Goal: Information Seeking & Learning: Learn about a topic

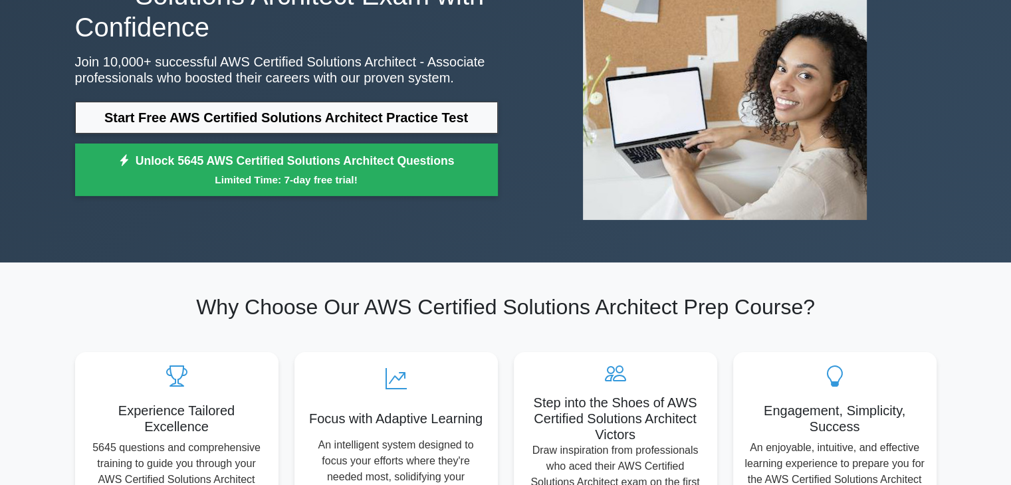
scroll to position [133, 0]
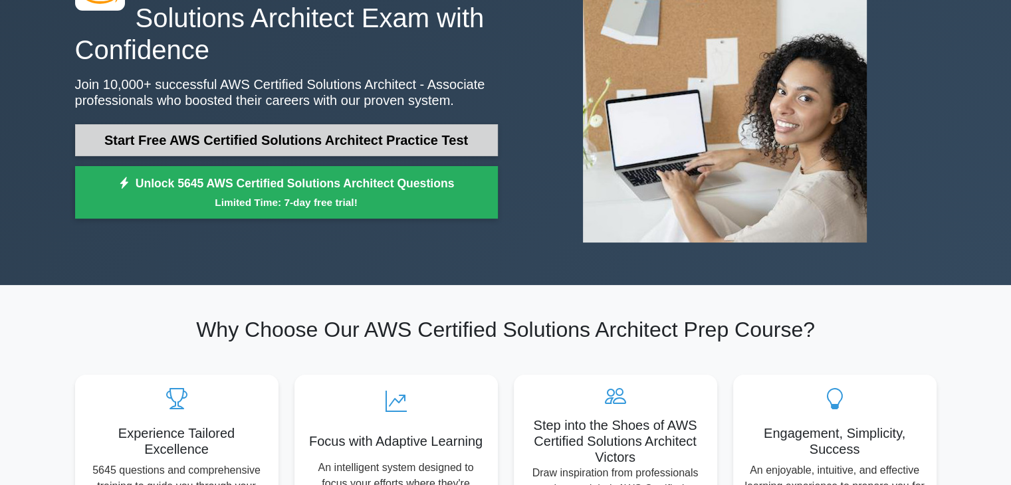
click at [247, 136] on link "Start Free AWS Certified Solutions Architect Practice Test" at bounding box center [286, 140] width 423 height 32
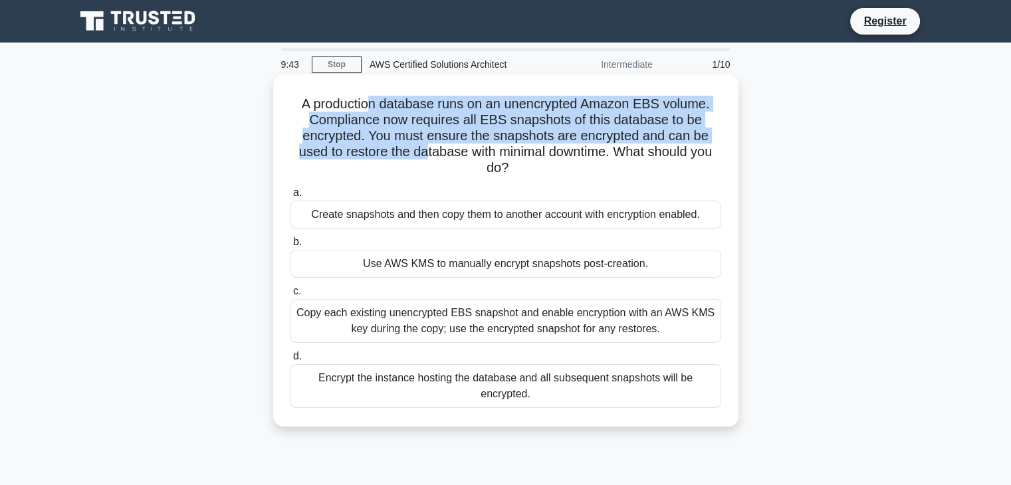
drag, startPoint x: 501, startPoint y: 75, endPoint x: 430, endPoint y: 174, distance: 121.4
click at [421, 153] on h5 "A production database runs on an unencrypted Amazon EBS volume. Compliance now …" at bounding box center [506, 136] width 434 height 81
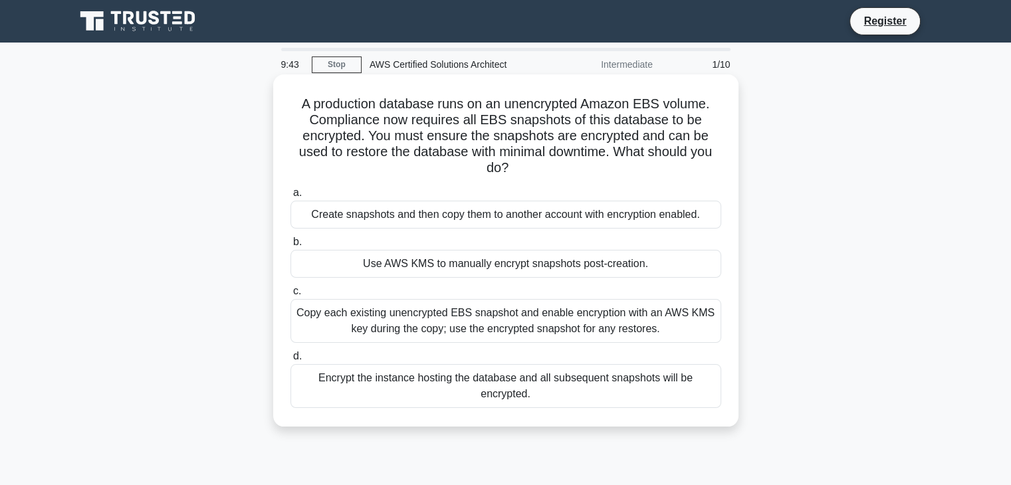
drag, startPoint x: 441, startPoint y: 179, endPoint x: 449, endPoint y: 179, distance: 8.0
click at [443, 179] on div "A production database runs on an unencrypted Amazon EBS volume. Compliance now …" at bounding box center [506, 251] width 455 height 342
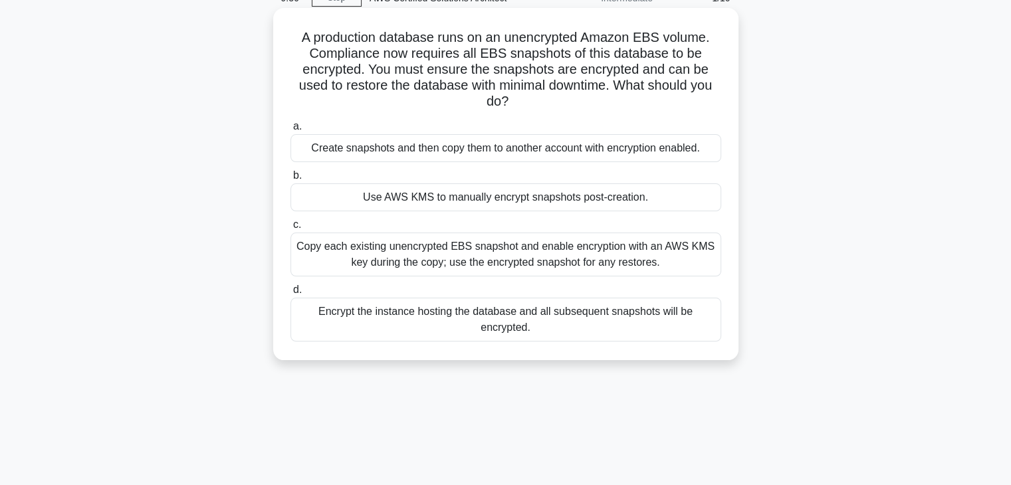
click at [460, 316] on div "Encrypt the instance hosting the database and all subsequent snapshots will be …" at bounding box center [506, 320] width 431 height 44
click at [291, 295] on input "d. Encrypt the instance hosting the database and all subsequent snapshots will …" at bounding box center [291, 290] width 0 height 9
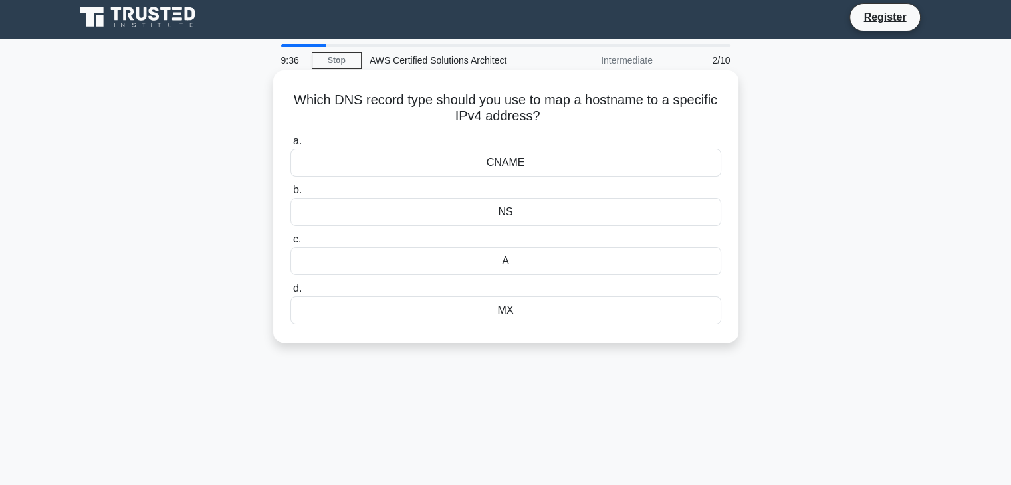
scroll to position [0, 0]
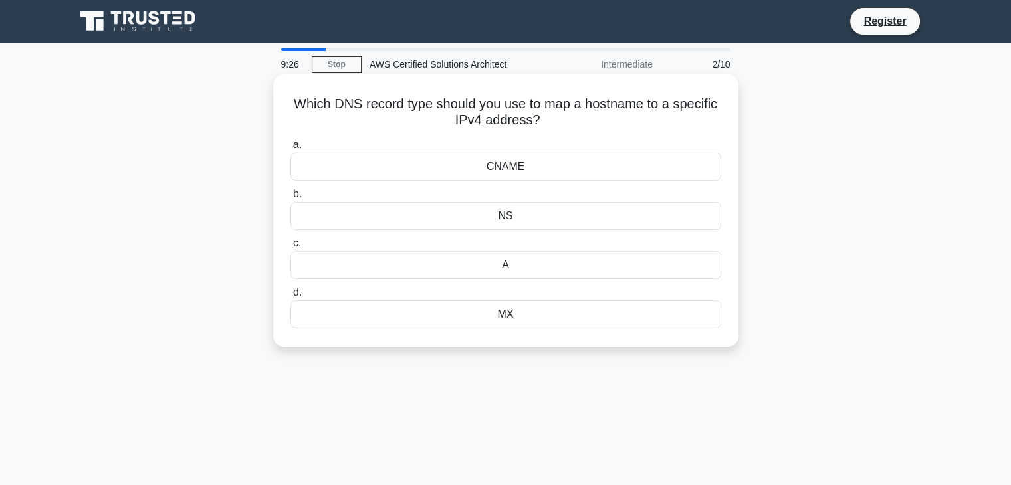
drag, startPoint x: 374, startPoint y: 107, endPoint x: 636, endPoint y: 119, distance: 261.6
click at [636, 119] on h5 "Which DNS record type should you use to map a hostname to a specific IPv4 addre…" at bounding box center [506, 112] width 434 height 33
click at [513, 214] on div "NS" at bounding box center [506, 216] width 431 height 28
click at [291, 199] on input "b. NS" at bounding box center [291, 194] width 0 height 9
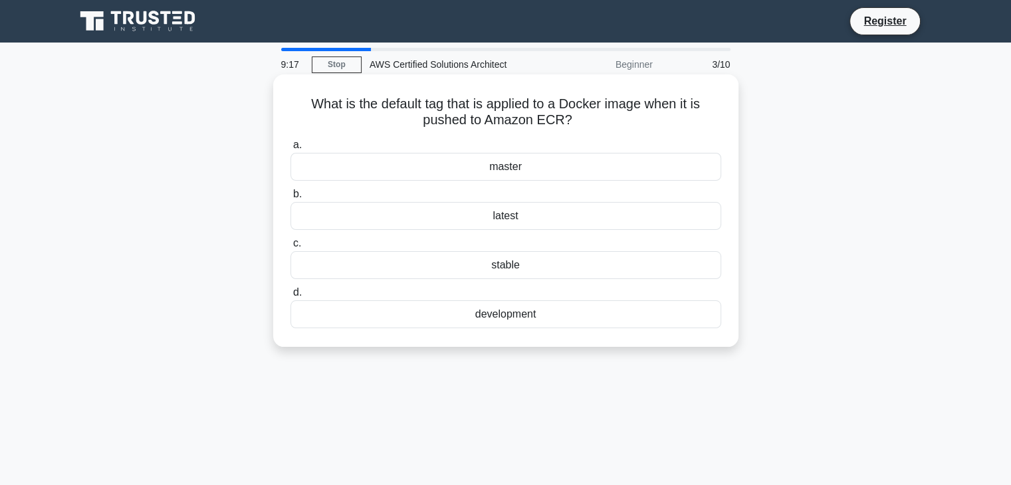
drag, startPoint x: 332, startPoint y: 107, endPoint x: 572, endPoint y: 118, distance: 240.3
click at [572, 118] on h5 "What is the default tag that is applied to a Docker image when it is pushed to …" at bounding box center [506, 112] width 434 height 33
click at [496, 168] on div "master" at bounding box center [506, 167] width 431 height 28
click at [291, 150] on input "a. master" at bounding box center [291, 145] width 0 height 9
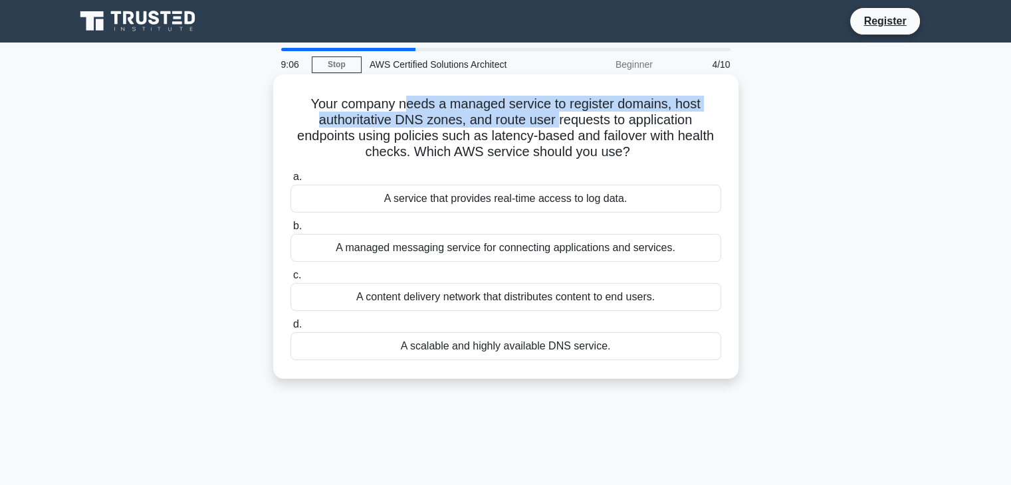
drag, startPoint x: 416, startPoint y: 104, endPoint x: 561, endPoint y: 126, distance: 147.3
click at [561, 126] on h5 "Your company needs a managed service to register domains, host authoritative DN…" at bounding box center [506, 128] width 434 height 65
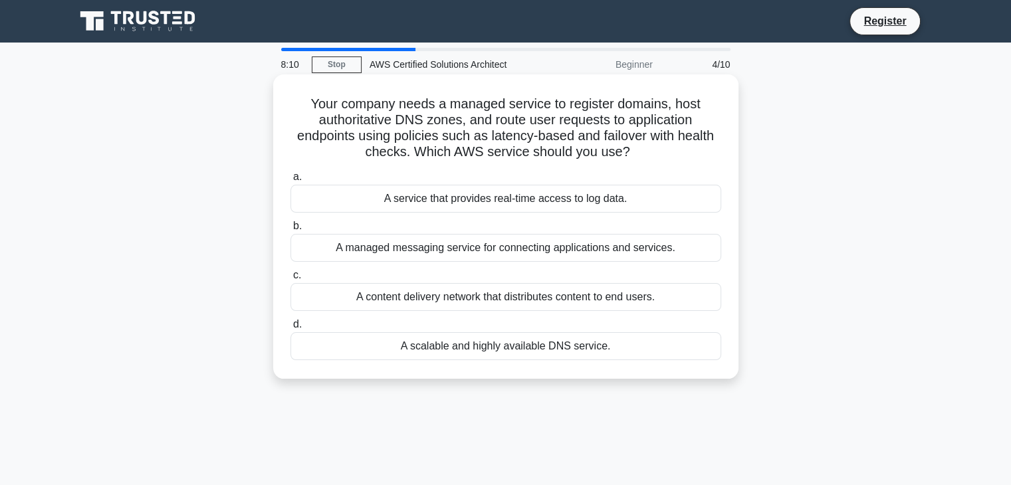
click at [508, 251] on div "A managed messaging service for connecting applications and services." at bounding box center [506, 248] width 431 height 28
click at [291, 231] on input "b. A managed messaging service for connecting applications and services." at bounding box center [291, 226] width 0 height 9
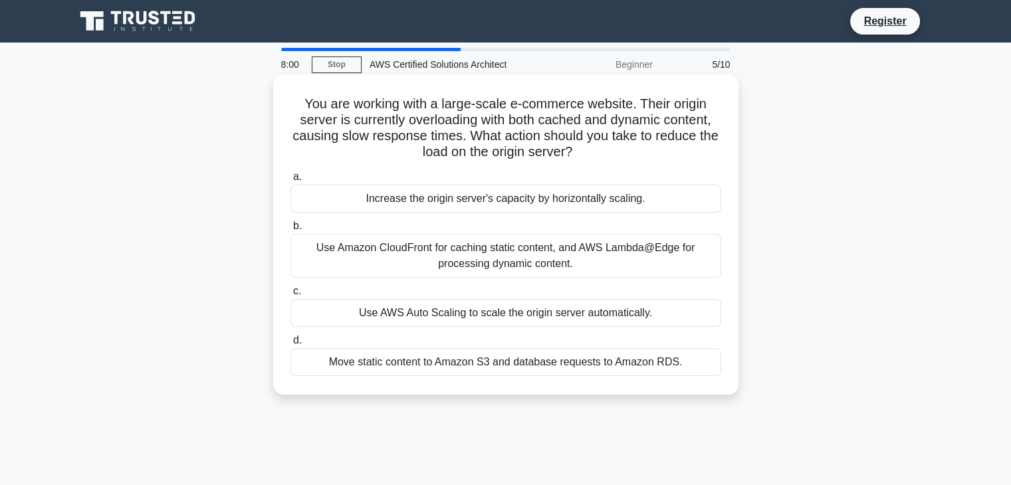
drag, startPoint x: 474, startPoint y: 101, endPoint x: 606, endPoint y: 156, distance: 143.4
click at [606, 156] on h5 "You are working with a large-scale e-commerce website. Their origin server is c…" at bounding box center [506, 128] width 434 height 65
drag, startPoint x: 613, startPoint y: 158, endPoint x: 595, endPoint y: 198, distance: 44.0
click at [614, 159] on h5 "You are working with a large-scale e-commerce website. Their origin server is c…" at bounding box center [506, 128] width 434 height 65
click at [479, 312] on div "Use AWS Auto Scaling to scale the origin server automatically." at bounding box center [506, 313] width 431 height 28
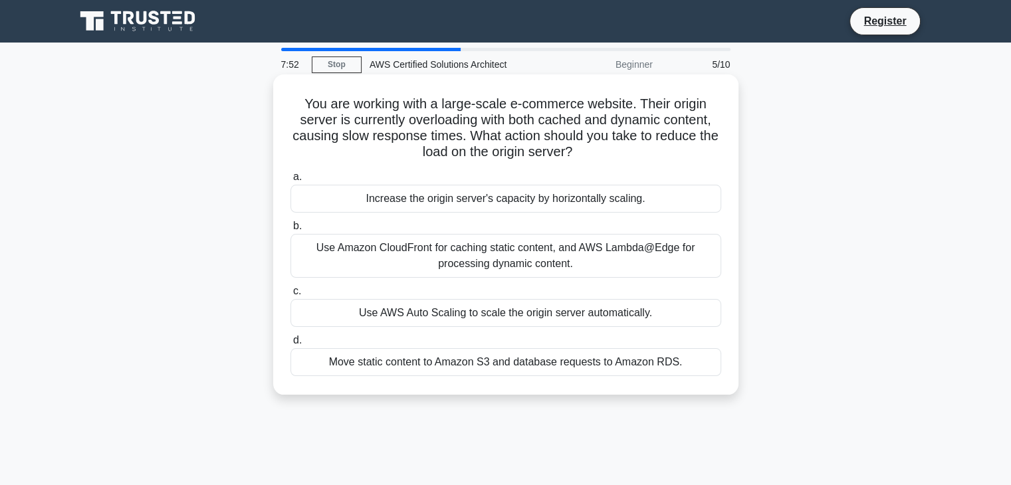
click at [291, 296] on input "c. Use AWS Auto Scaling to scale the origin server automatically." at bounding box center [291, 291] width 0 height 9
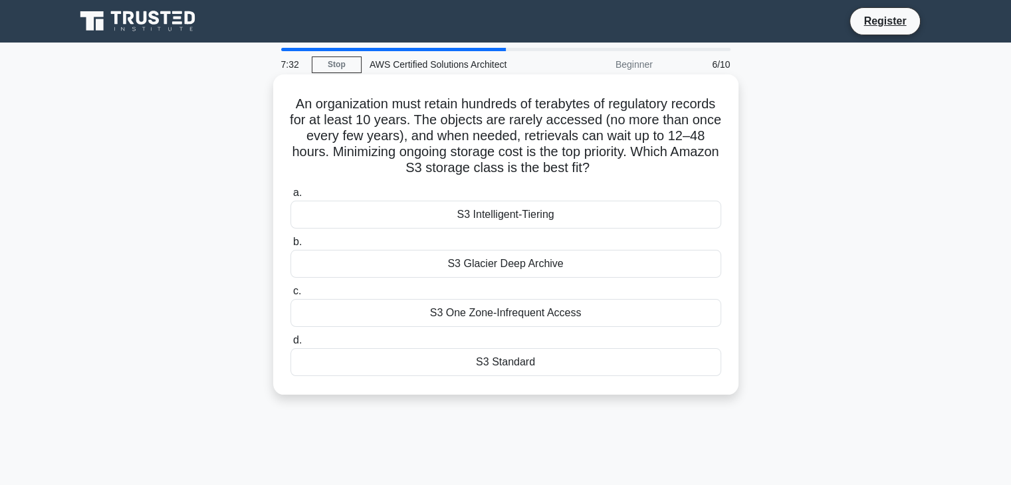
drag, startPoint x: 423, startPoint y: 153, endPoint x: 670, endPoint y: 176, distance: 248.5
click at [670, 176] on h5 "An organization must retain hundreds of terabytes of regulatory records for at …" at bounding box center [506, 136] width 434 height 81
click at [529, 309] on div "S3 One Zone-Infrequent Access" at bounding box center [506, 313] width 431 height 28
click at [291, 296] on input "c. S3 One Zone-Infrequent Access" at bounding box center [291, 291] width 0 height 9
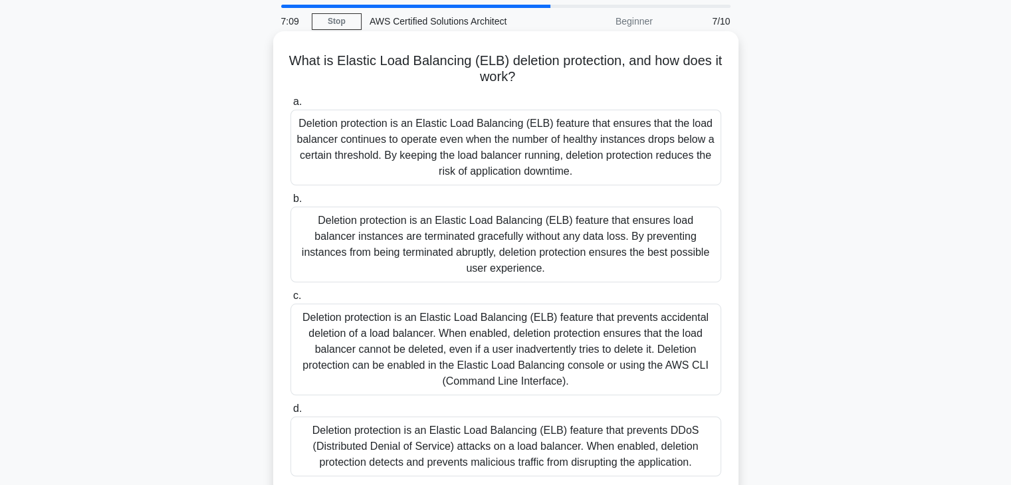
scroll to position [66, 0]
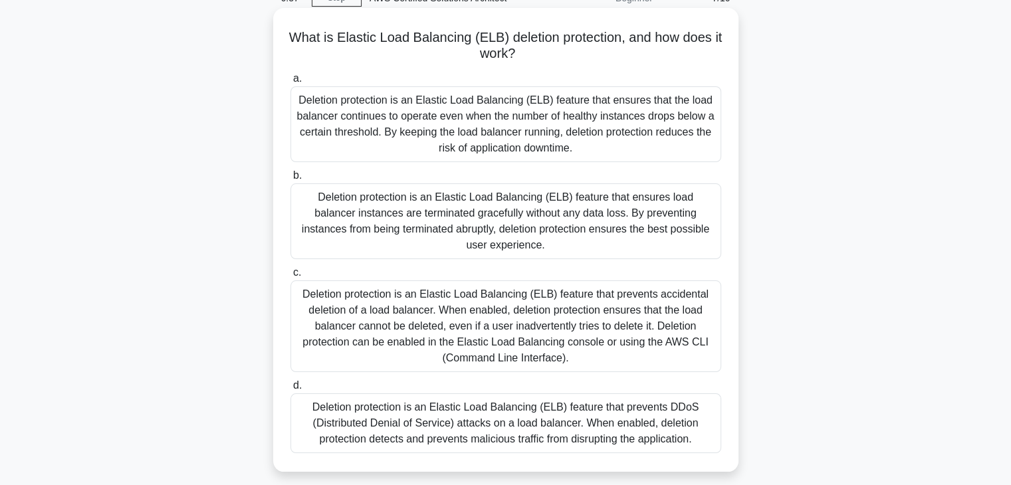
click at [532, 302] on div "Deletion protection is an Elastic Load Balancing (ELB) feature that prevents ac…" at bounding box center [506, 327] width 431 height 92
click at [291, 277] on input "c. Deletion protection is an Elastic Load Balancing (ELB) feature that prevents…" at bounding box center [291, 273] width 0 height 9
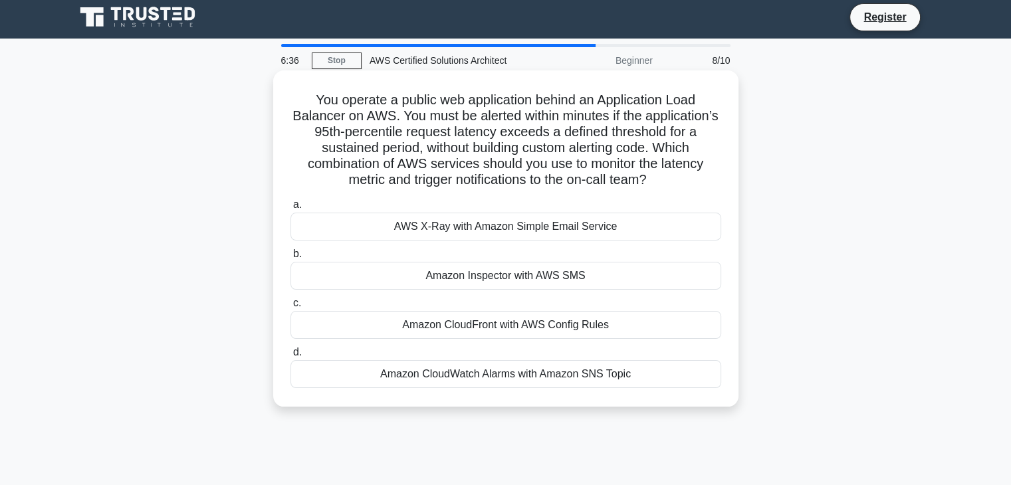
scroll to position [0, 0]
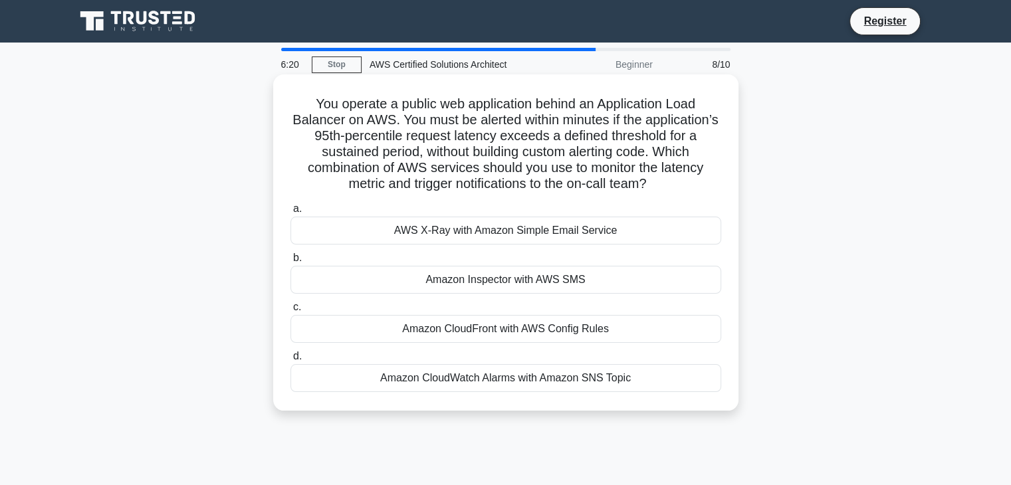
drag, startPoint x: 508, startPoint y: 104, endPoint x: 718, endPoint y: 190, distance: 227.0
click at [721, 186] on h5 "You operate a public web application behind an Application Load Balancer on AWS…" at bounding box center [506, 144] width 434 height 97
click at [505, 328] on div "Amazon CloudFront with AWS Config Rules" at bounding box center [506, 329] width 431 height 28
click at [291, 312] on input "c. Amazon CloudFront with AWS Config Rules" at bounding box center [291, 307] width 0 height 9
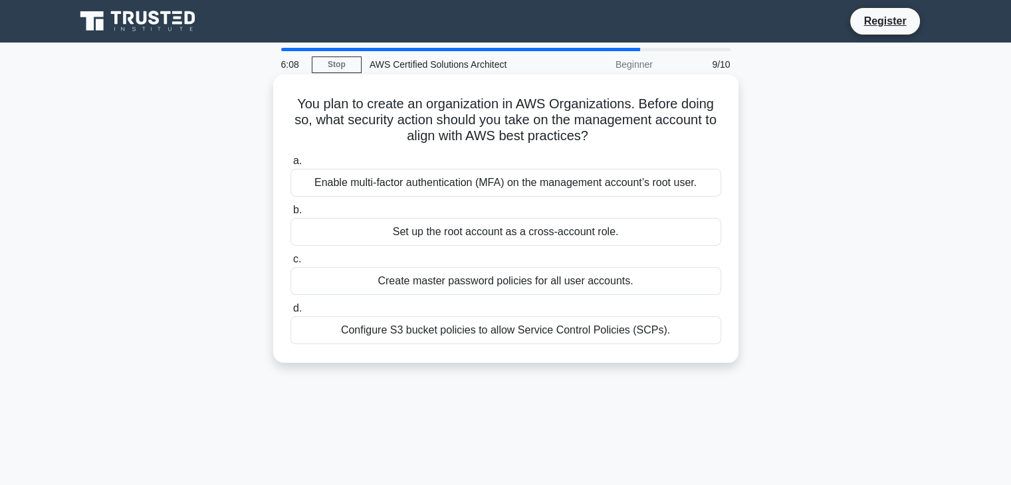
drag, startPoint x: 426, startPoint y: 110, endPoint x: 661, endPoint y: 136, distance: 236.9
click at [661, 136] on h5 "You plan to create an organization in AWS Organizations. Before doing so, what …" at bounding box center [506, 120] width 434 height 49
click at [358, 99] on h5 "You plan to create an organization in AWS Organizations. Before doing so, what …" at bounding box center [506, 120] width 434 height 49
drag, startPoint x: 385, startPoint y: 102, endPoint x: 648, endPoint y: 142, distance: 265.7
click at [648, 142] on h5 "You plan to create an organization in AWS Organizations. Before doing so, what …" at bounding box center [506, 120] width 434 height 49
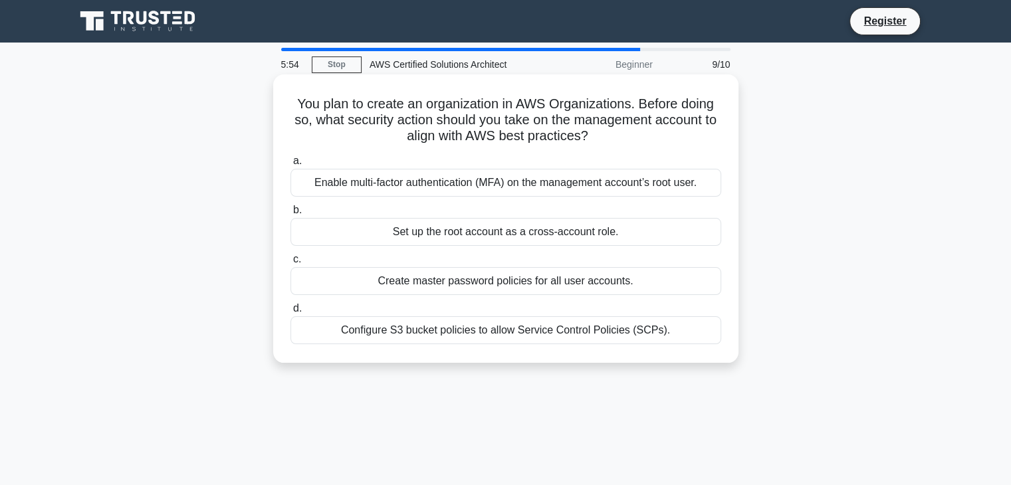
click at [464, 336] on div "Configure S3 bucket policies to allow Service Control Policies (SCPs)." at bounding box center [506, 331] width 431 height 28
click at [291, 313] on input "d. Configure S3 bucket policies to allow Service Control Policies (SCPs)." at bounding box center [291, 309] width 0 height 9
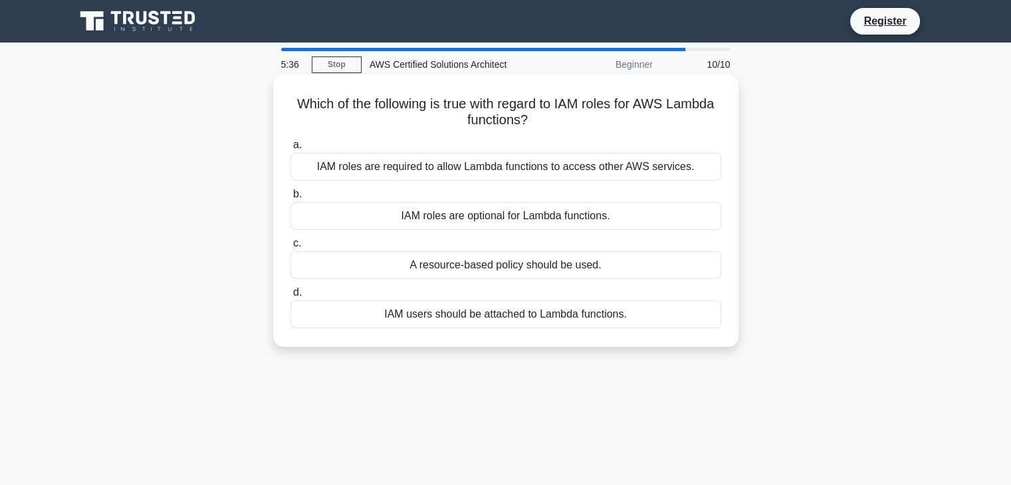
click at [545, 221] on div "IAM roles are optional for Lambda functions." at bounding box center [506, 216] width 431 height 28
click at [291, 199] on input "b. IAM roles are optional for Lambda functions." at bounding box center [291, 194] width 0 height 9
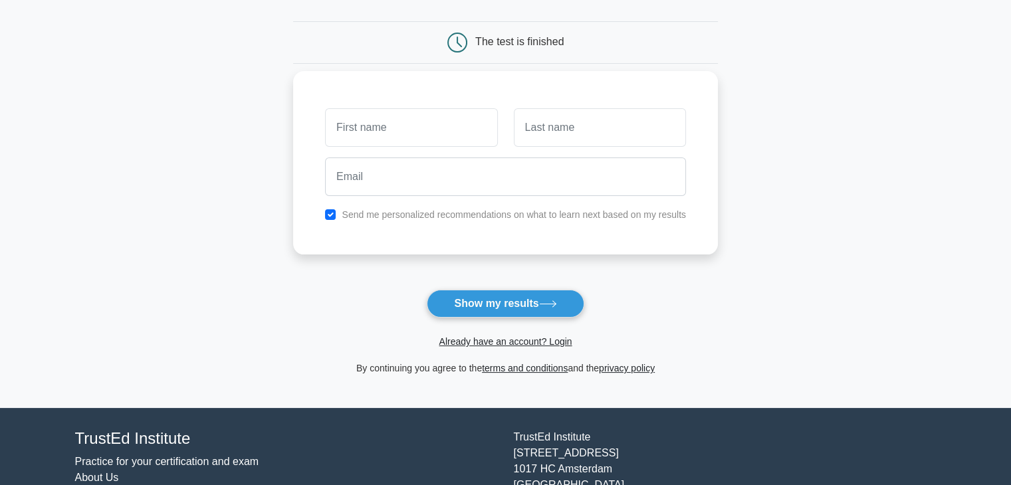
scroll to position [133, 0]
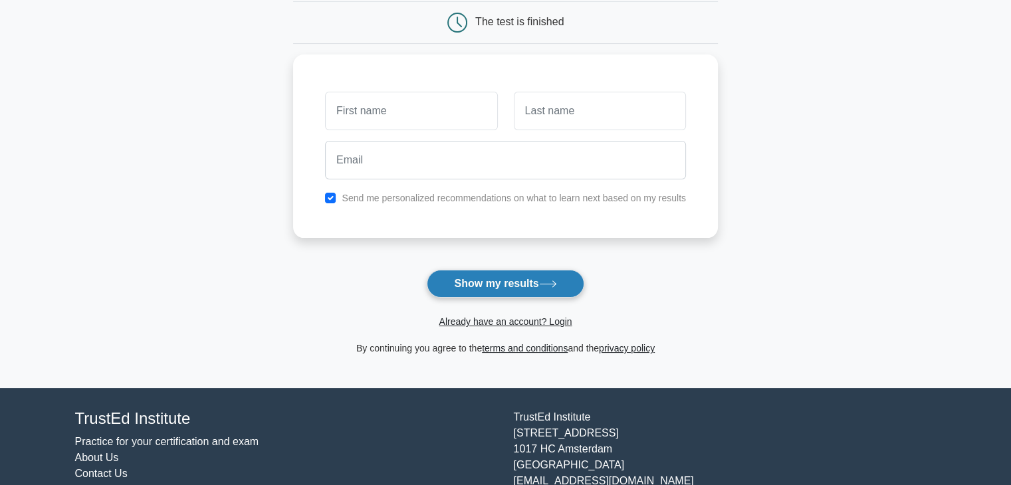
click at [513, 275] on button "Show my results" at bounding box center [505, 284] width 157 height 28
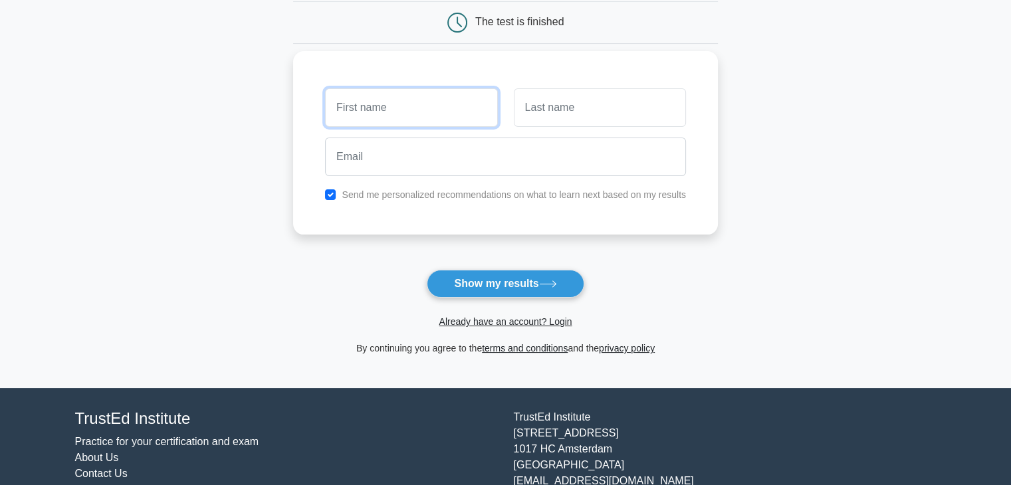
click at [426, 105] on input "text" at bounding box center [411, 107] width 172 height 39
type input "[PERSON_NAME]"
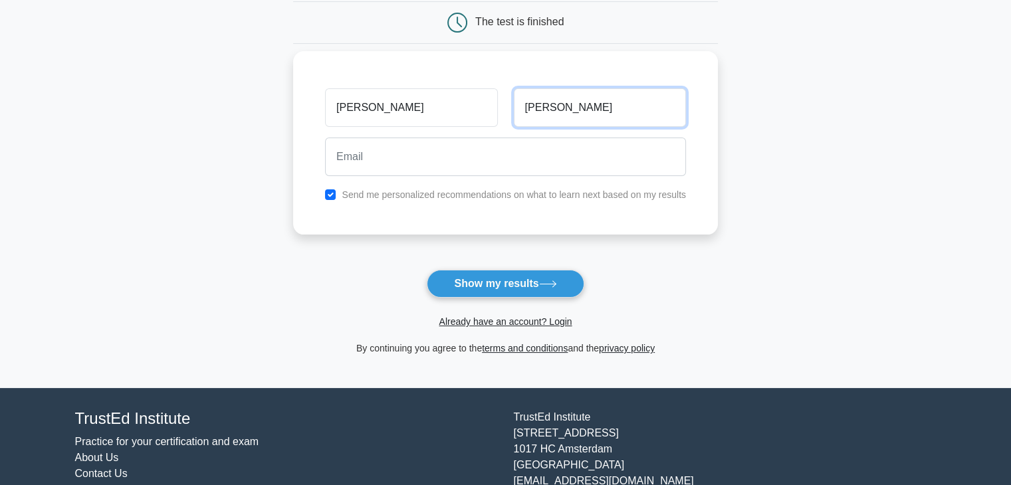
type input "Todorovski"
click at [332, 194] on input "checkbox" at bounding box center [330, 195] width 11 height 11
checkbox input "false"
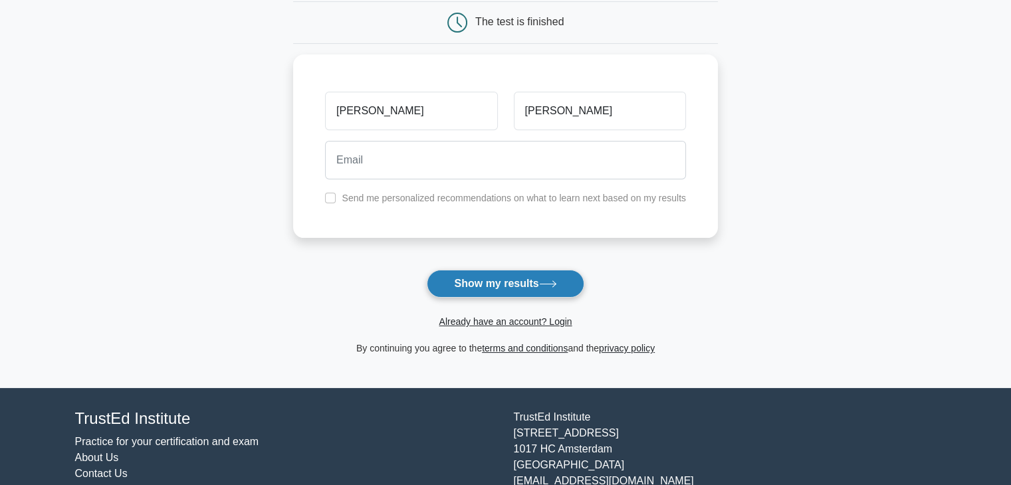
click at [510, 277] on button "Show my results" at bounding box center [505, 284] width 157 height 28
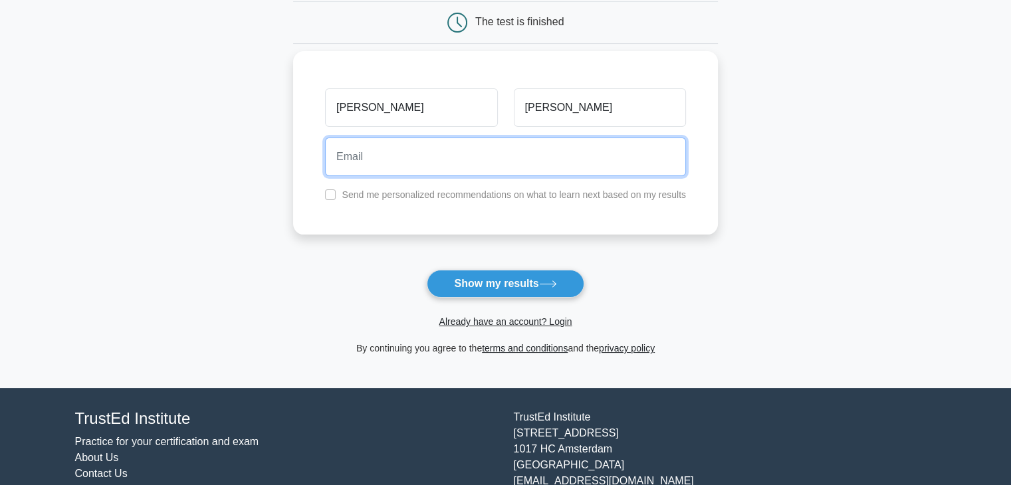
click at [452, 152] on input "email" at bounding box center [505, 157] width 361 height 39
type input "petartodorovski@outlook.com"
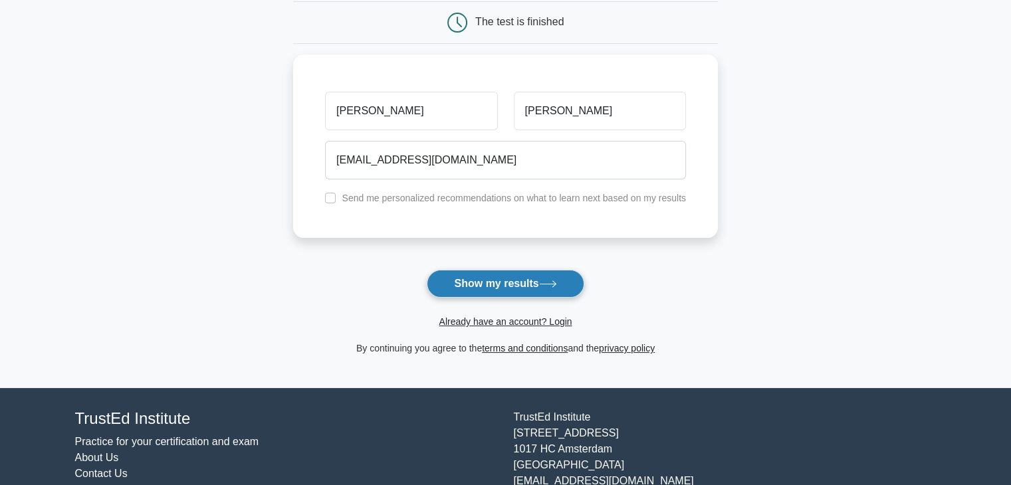
click at [509, 281] on button "Show my results" at bounding box center [505, 284] width 157 height 28
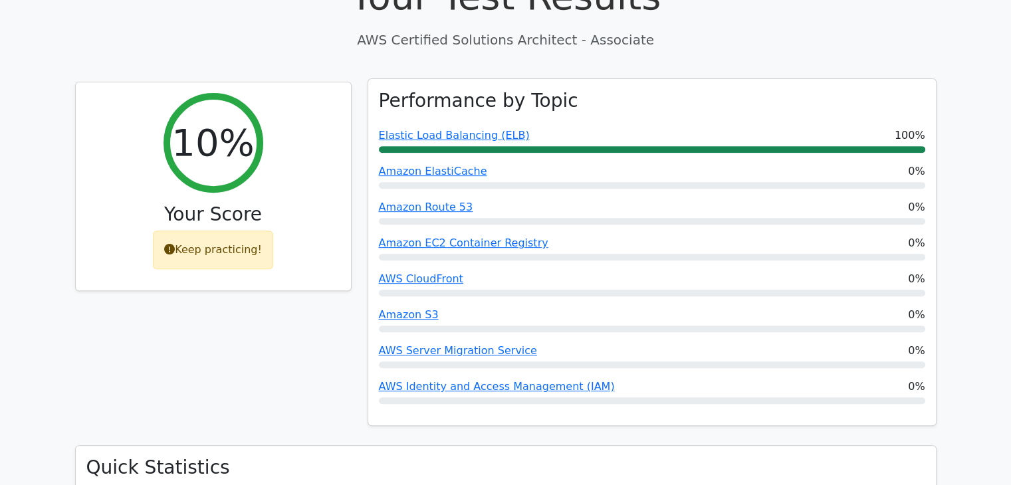
scroll to position [399, 0]
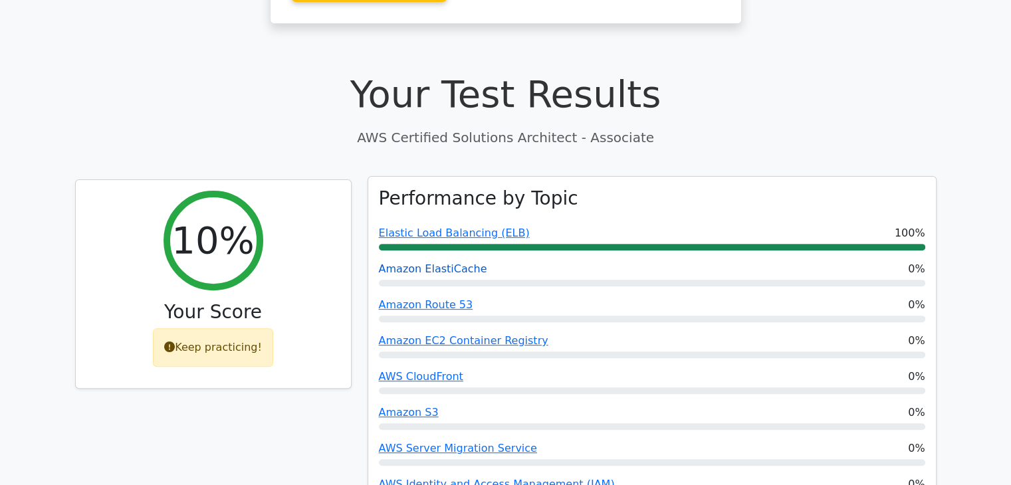
click at [423, 263] on link "Amazon ElastiCache" at bounding box center [433, 269] width 108 height 13
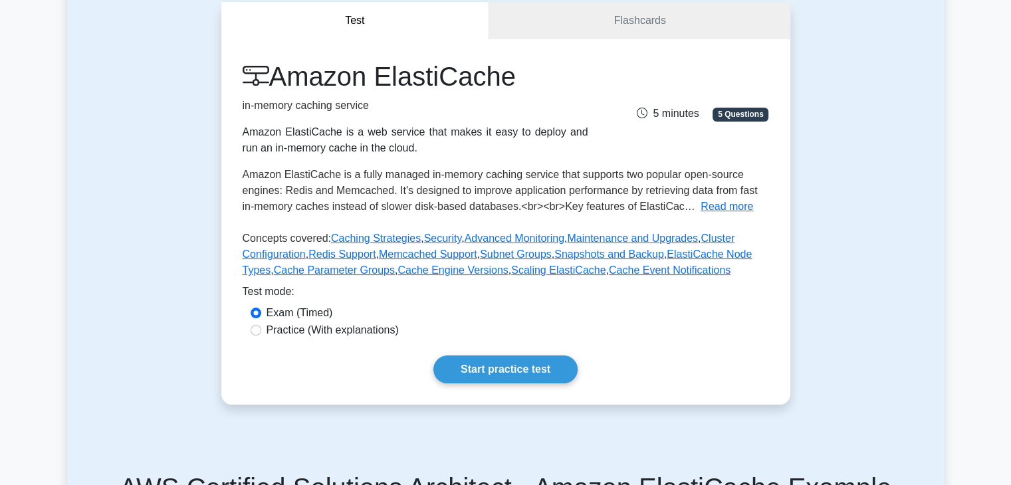
scroll to position [133, 0]
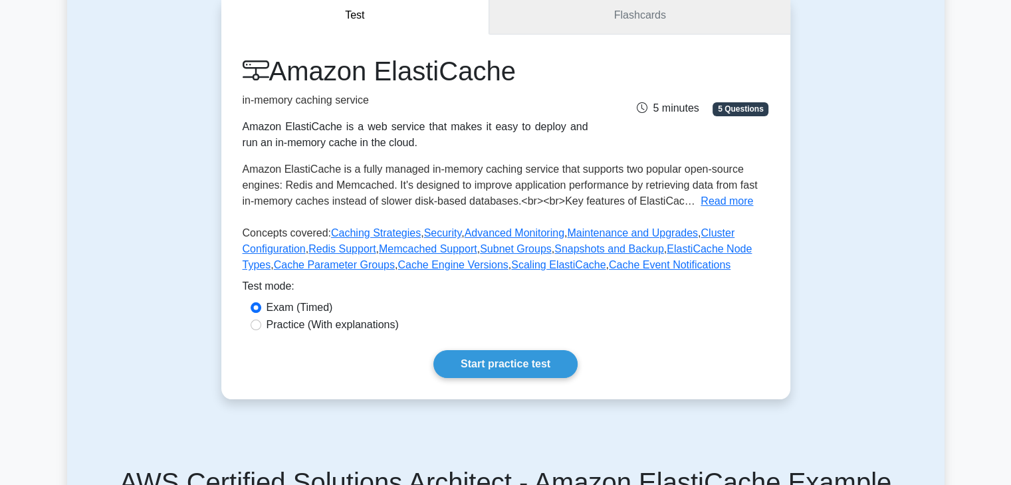
click at [621, 14] on link "Flashcards" at bounding box center [639, 16] width 301 height 38
